Goal: Navigation & Orientation: Find specific page/section

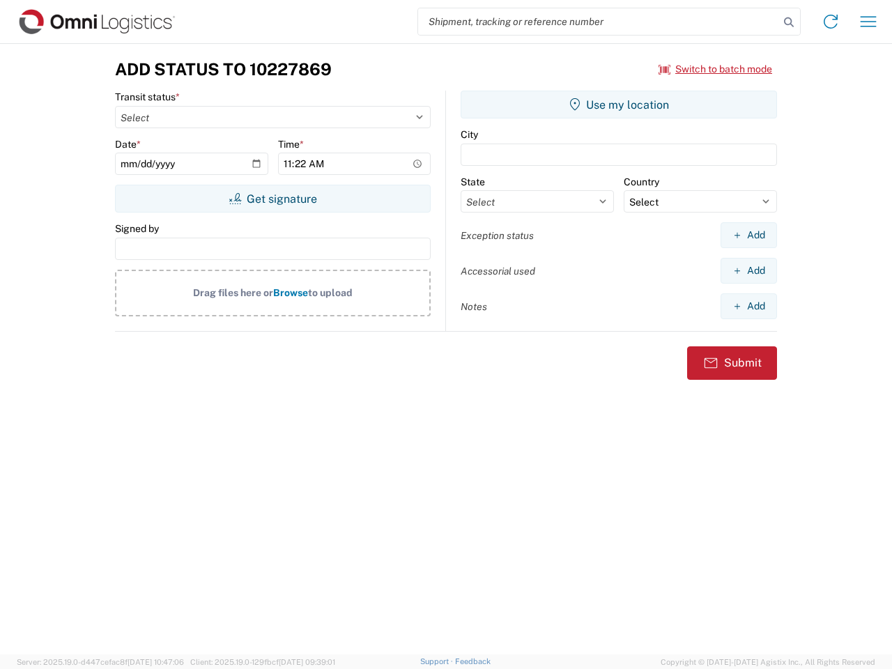
click at [598, 22] on input "search" at bounding box center [598, 21] width 361 height 26
click at [788, 22] on icon at bounding box center [789, 23] width 20 height 20
click at [830, 22] on icon at bounding box center [830, 21] width 22 height 22
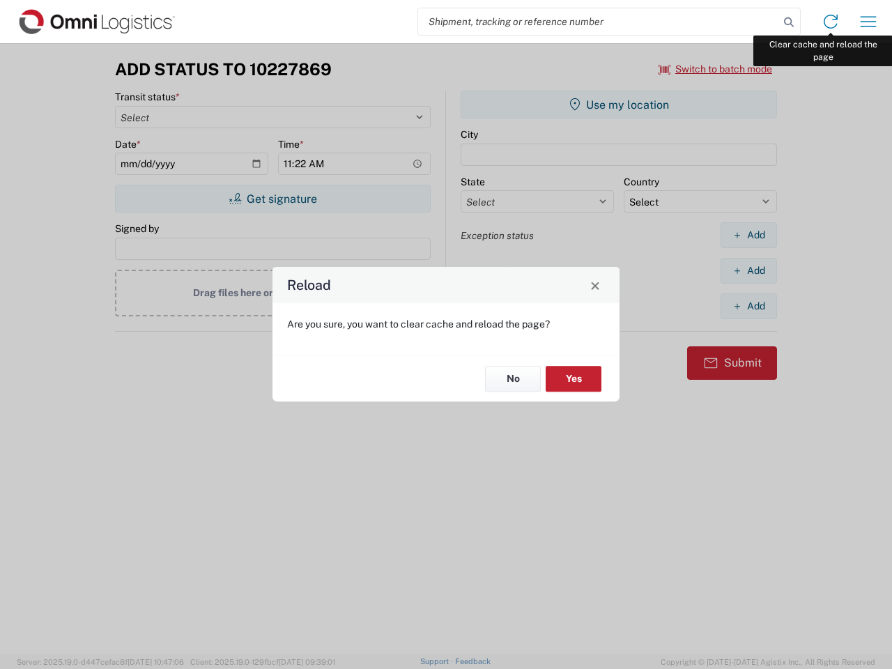
click at [868, 22] on div "Reload Are you sure, you want to clear cache and reload the page? No Yes" at bounding box center [446, 334] width 892 height 669
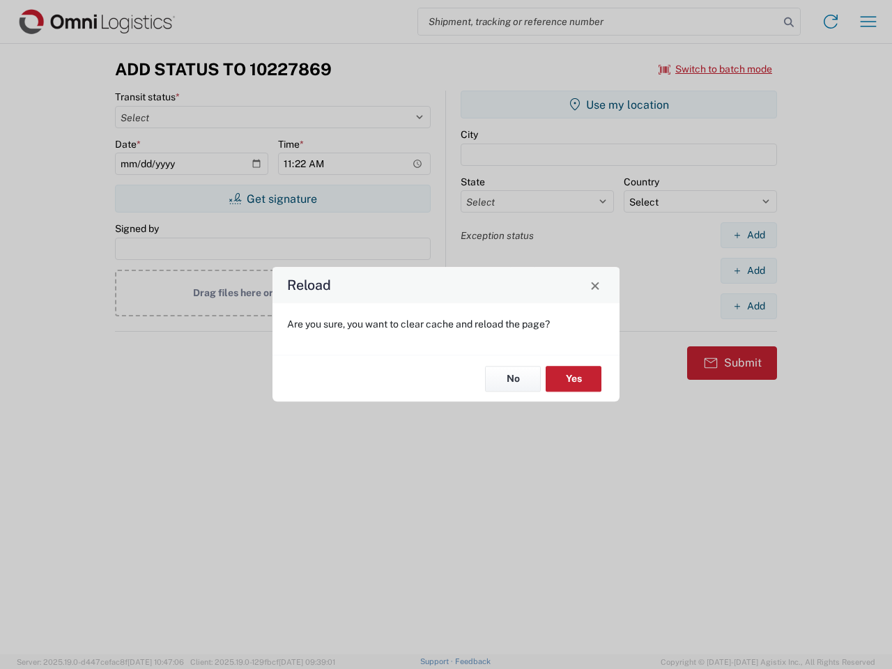
click at [715, 69] on div "Reload Are you sure, you want to clear cache and reload the page? No Yes" at bounding box center [446, 334] width 892 height 669
click at [272, 199] on div "Reload Are you sure, you want to clear cache and reload the page? No Yes" at bounding box center [446, 334] width 892 height 669
click at [619, 104] on div "Reload Are you sure, you want to clear cache and reload the page? No Yes" at bounding box center [446, 334] width 892 height 669
click at [748, 235] on div "Reload Are you sure, you want to clear cache and reload the page? No Yes" at bounding box center [446, 334] width 892 height 669
click at [748, 270] on div "Reload Are you sure, you want to clear cache and reload the page? No Yes" at bounding box center [446, 334] width 892 height 669
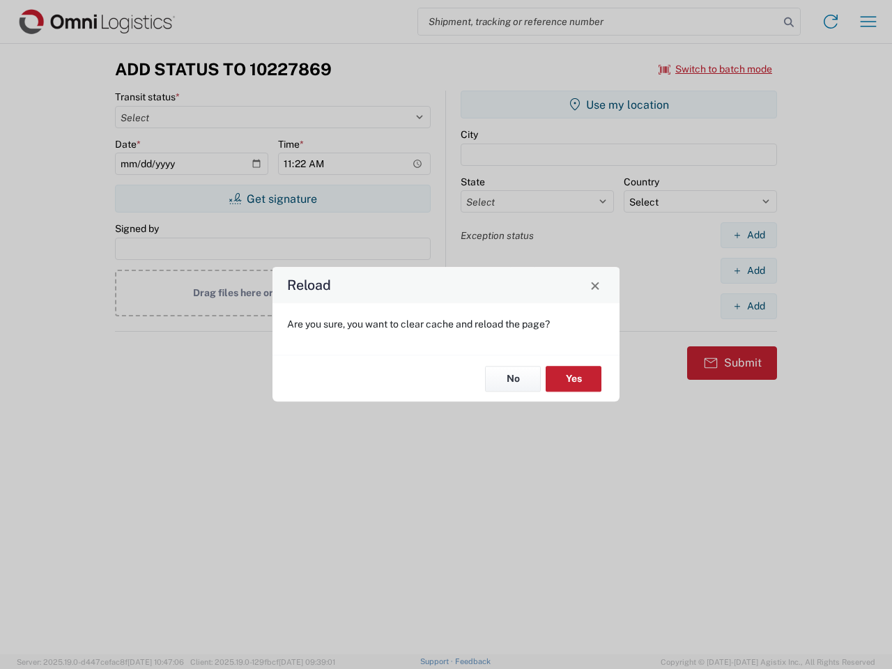
click at [748, 306] on div "Reload Are you sure, you want to clear cache and reload the page? No Yes" at bounding box center [446, 334] width 892 height 669
